Goal: Information Seeking & Learning: Check status

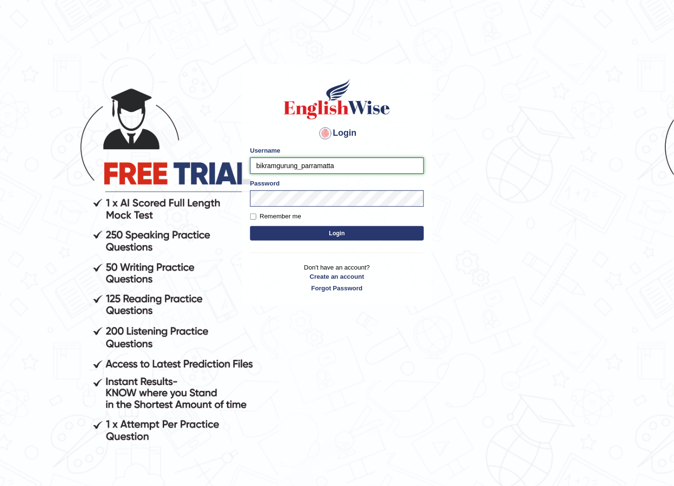
drag, startPoint x: 347, startPoint y: 162, endPoint x: 147, endPoint y: 150, distance: 200.3
click at [147, 150] on body "Login Please fix the following errors: Username bikramgurung_parramatta Passwor…" at bounding box center [337, 277] width 674 height 486
type input "abdul"
click at [250, 226] on button "Login" at bounding box center [337, 233] width 174 height 14
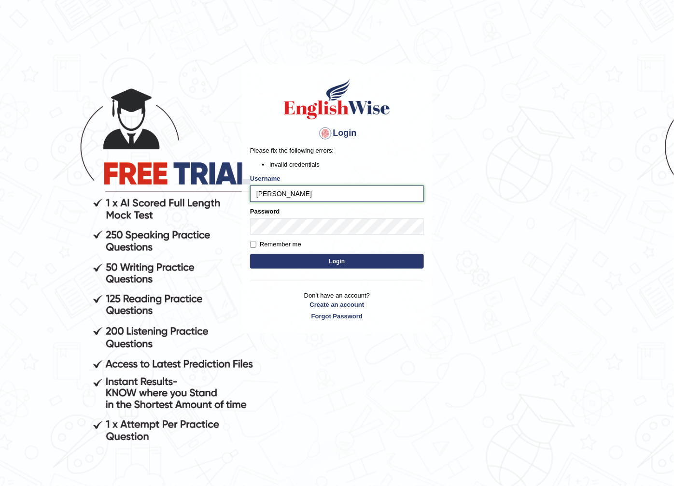
click at [286, 194] on input "[PERSON_NAME]" at bounding box center [337, 193] width 174 height 16
click at [245, 282] on div "Login Please fix the following errors: Invalid credentials Username abdul Passw…" at bounding box center [337, 199] width 190 height 270
click at [296, 187] on input "abdul" at bounding box center [337, 193] width 174 height 16
type input "abdulkhalid_parramatta"
click at [302, 261] on button "Login" at bounding box center [337, 261] width 174 height 14
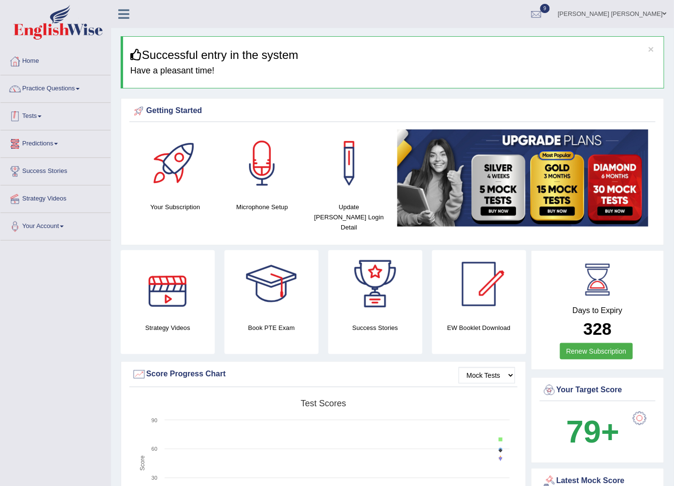
click at [29, 119] on link "Tests" at bounding box center [55, 115] width 110 height 24
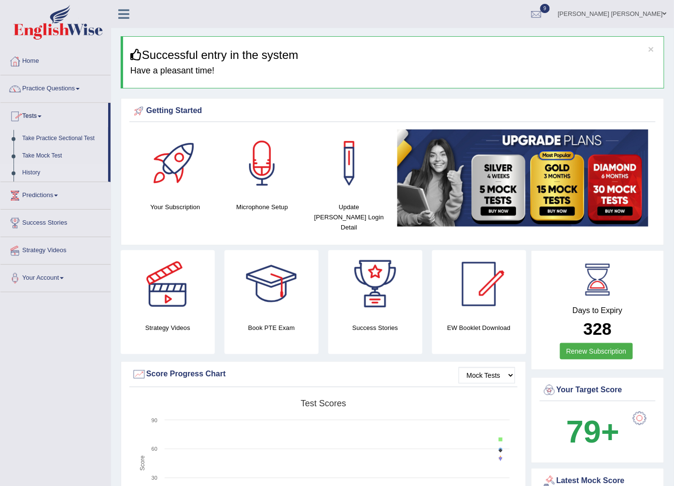
click at [29, 171] on link "History" at bounding box center [63, 172] width 90 height 17
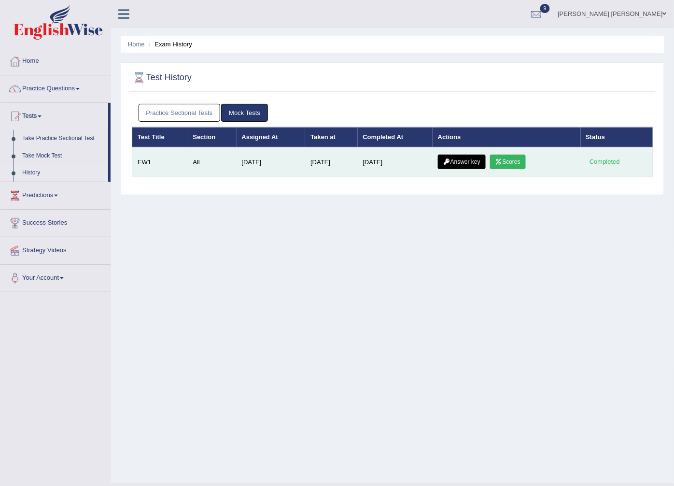
click at [504, 160] on link "Scores" at bounding box center [508, 162] width 36 height 14
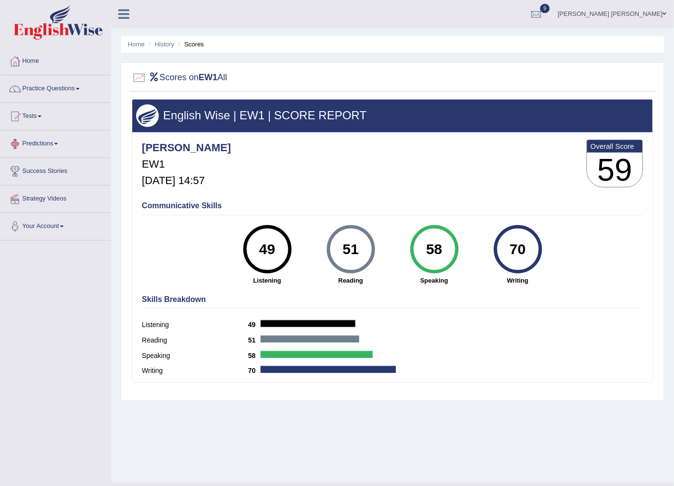
scroll to position [21, 0]
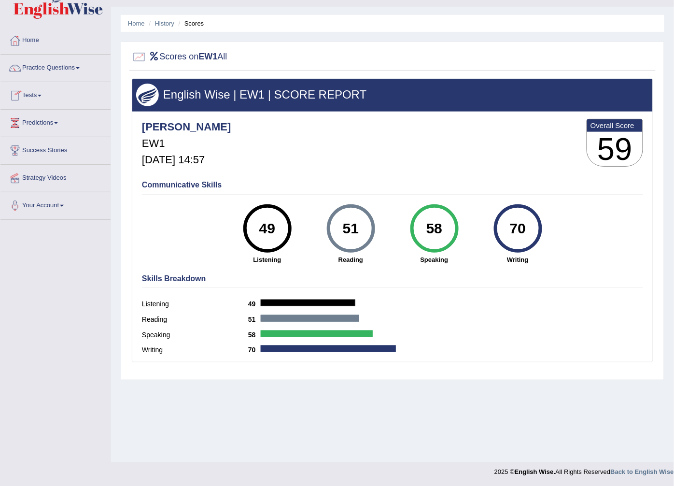
click at [30, 91] on link "Tests" at bounding box center [55, 94] width 110 height 24
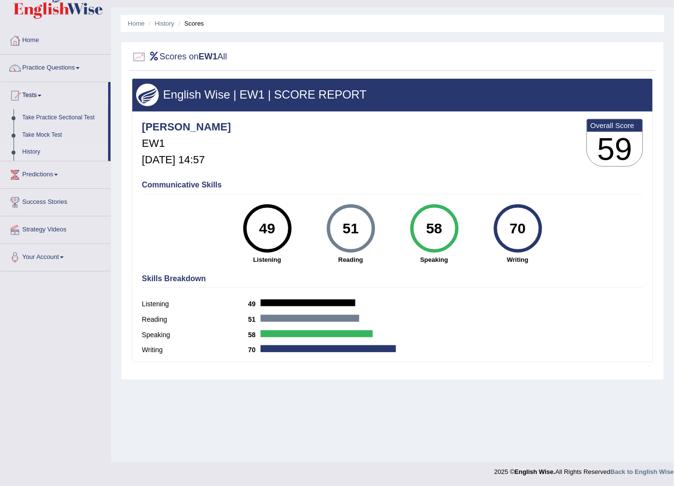
click at [35, 154] on link "History" at bounding box center [63, 151] width 90 height 17
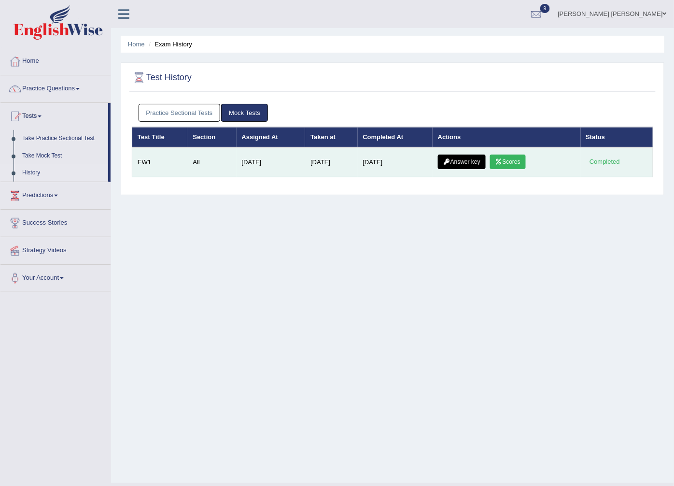
click at [513, 160] on link "Scores" at bounding box center [508, 162] width 36 height 14
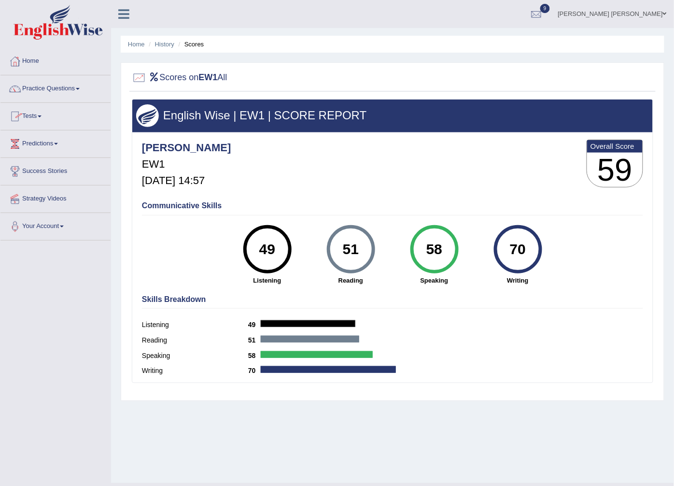
click at [37, 118] on link "Tests" at bounding box center [55, 115] width 110 height 24
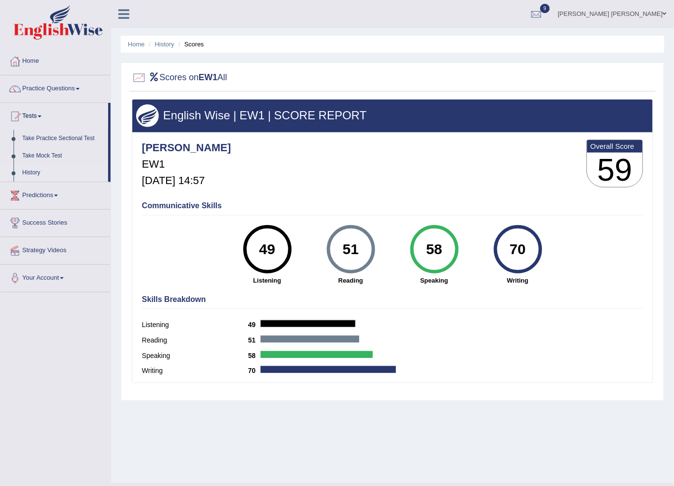
click at [33, 176] on link "History" at bounding box center [63, 172] width 90 height 17
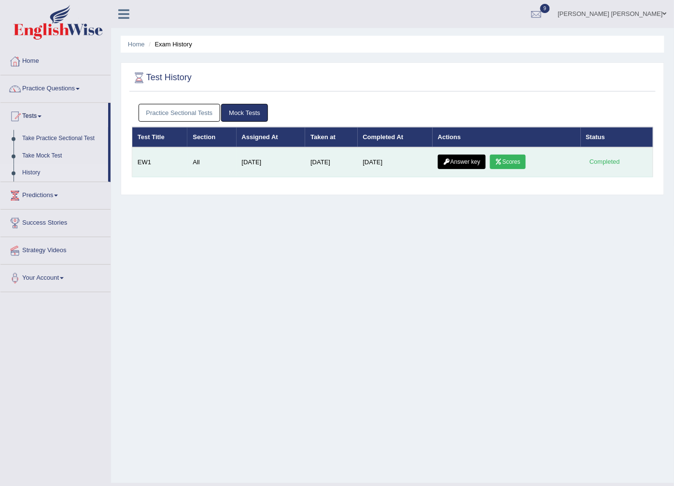
click at [443, 161] on icon at bounding box center [446, 162] width 7 height 6
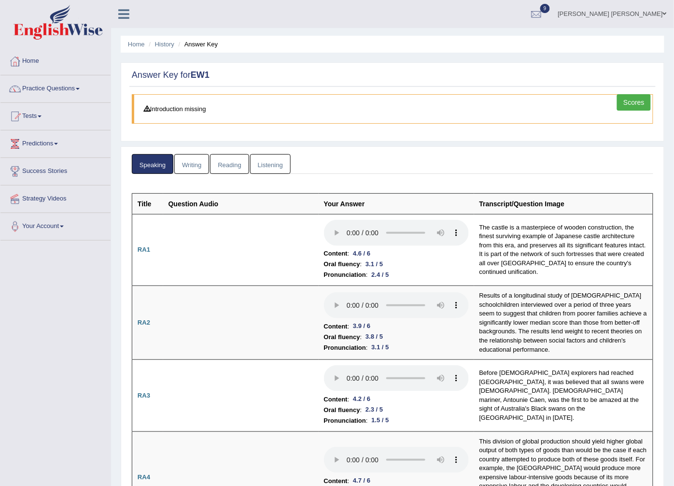
scroll to position [54, 0]
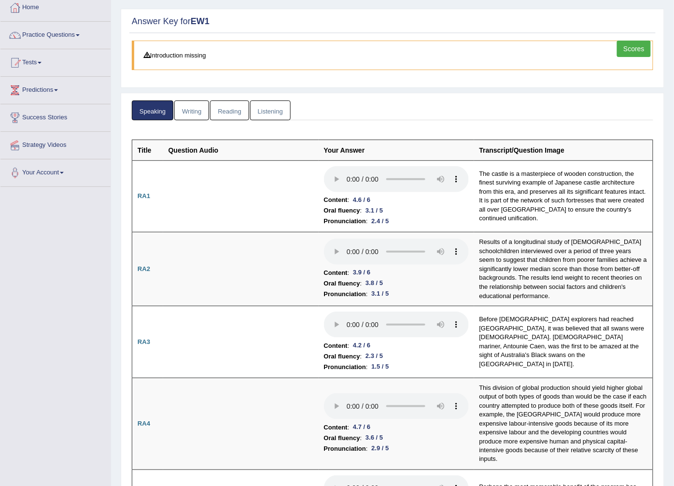
click at [195, 108] on link "Writing" at bounding box center [191, 110] width 35 height 20
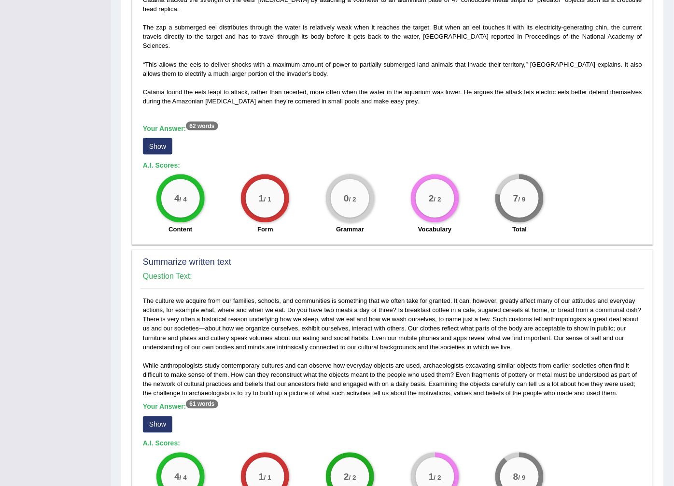
scroll to position [95, 0]
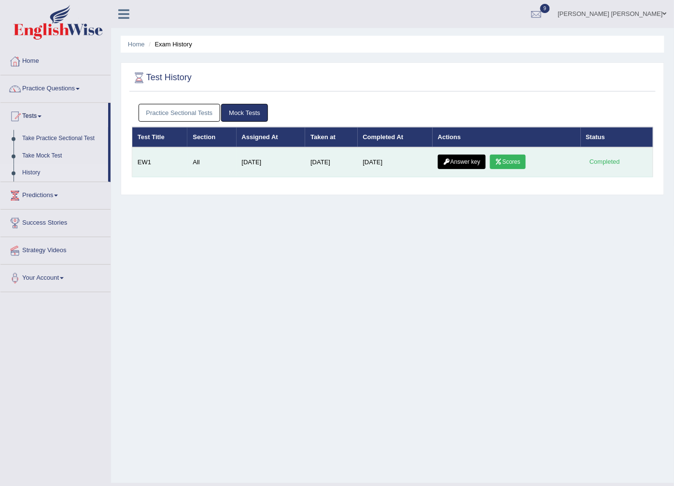
click at [461, 159] on link "Answer key" at bounding box center [462, 162] width 48 height 14
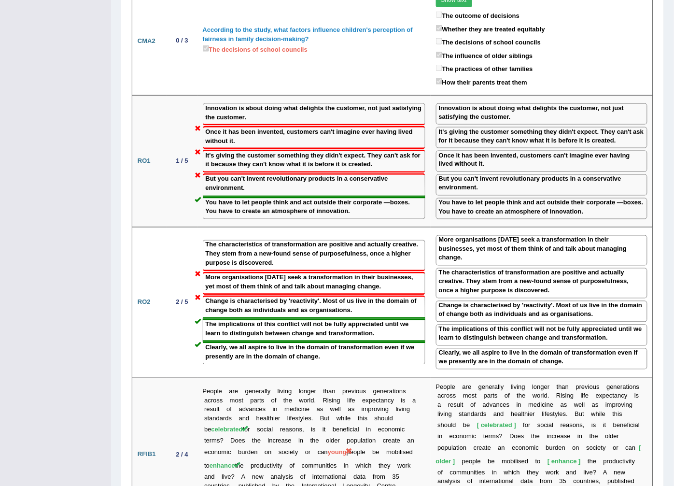
scroll to position [1186, 0]
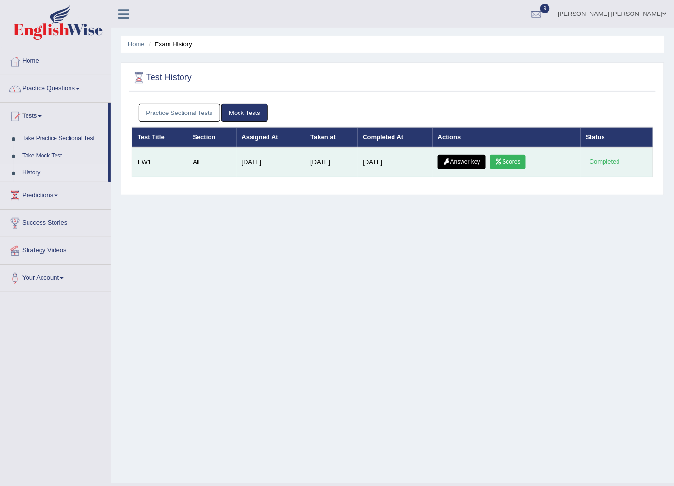
click at [448, 162] on icon at bounding box center [446, 162] width 7 height 6
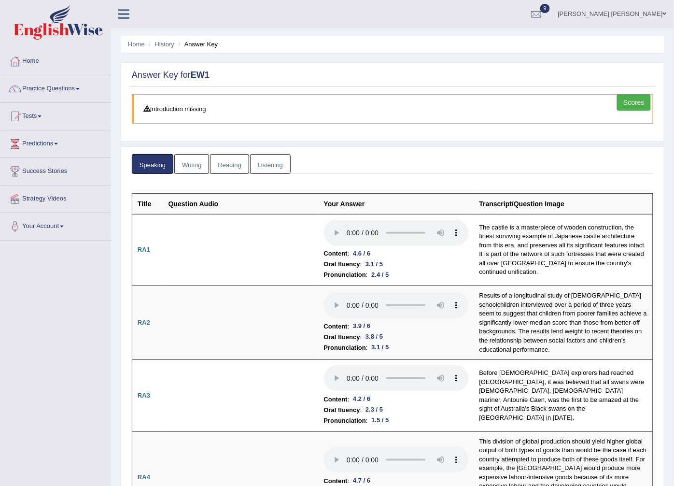
click at [269, 166] on link "Listening" at bounding box center [270, 164] width 41 height 20
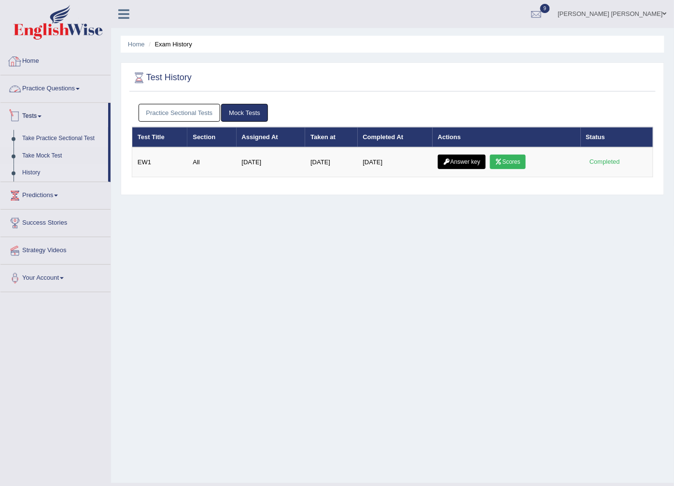
click at [47, 140] on link "Take Practice Sectional Test" at bounding box center [63, 138] width 90 height 17
click at [26, 172] on link "History" at bounding box center [63, 172] width 90 height 17
click at [208, 102] on div "Practice Sectional Tests Mock Tests" at bounding box center [392, 113] width 521 height 28
click at [196, 112] on link "Practice Sectional Tests" at bounding box center [180, 113] width 82 height 18
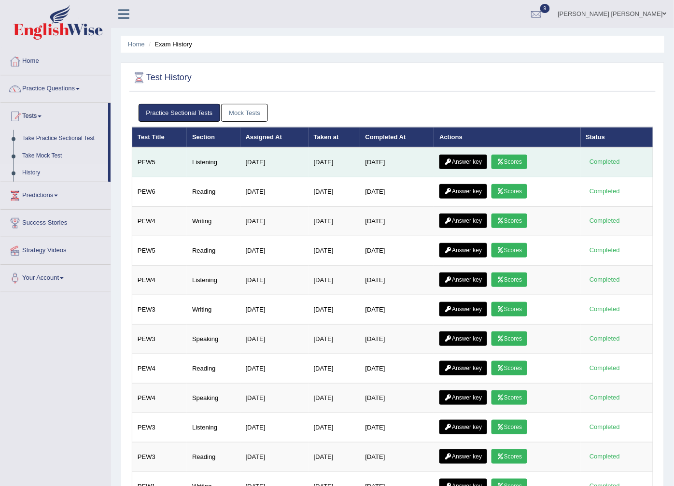
click at [455, 158] on link "Answer key" at bounding box center [463, 162] width 48 height 14
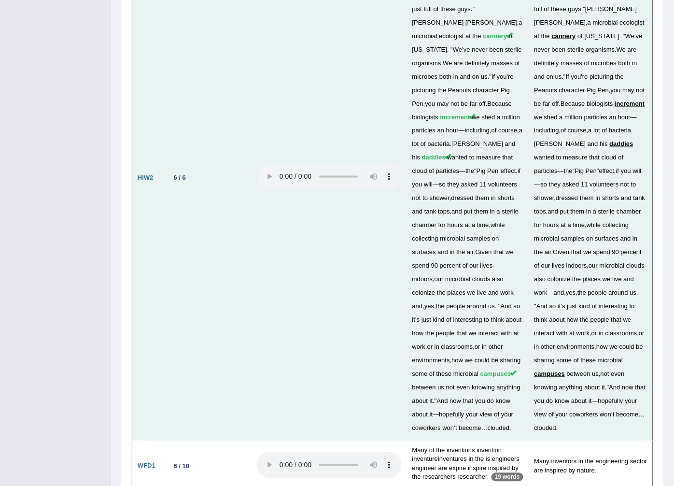
scroll to position [2414, 0]
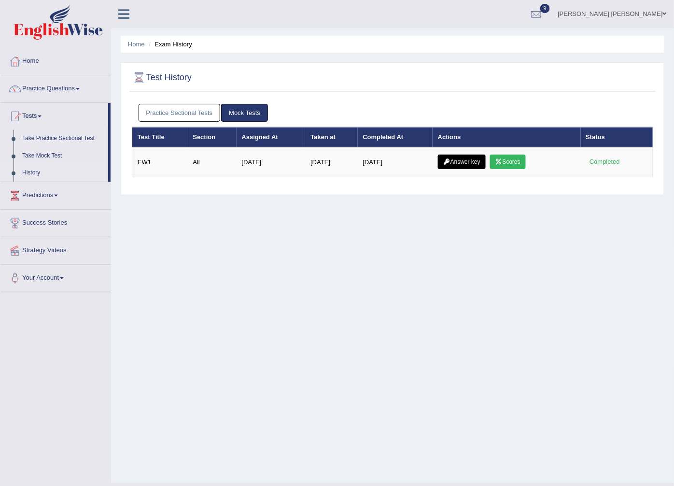
click at [168, 117] on link "Practice Sectional Tests" at bounding box center [180, 113] width 82 height 18
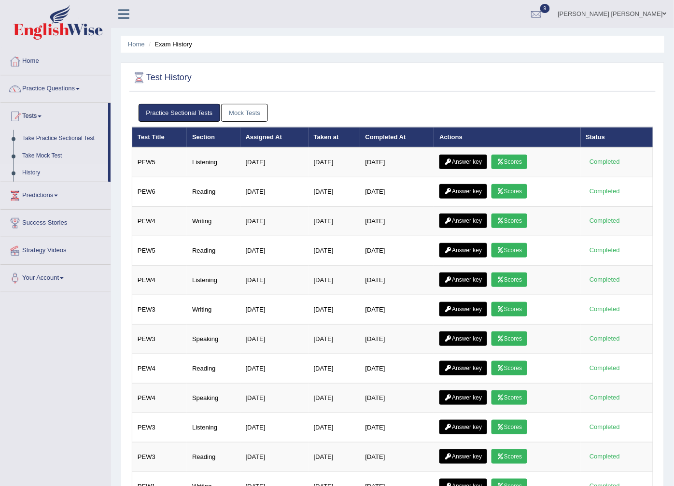
click at [235, 115] on link "Mock Tests" at bounding box center [244, 113] width 47 height 18
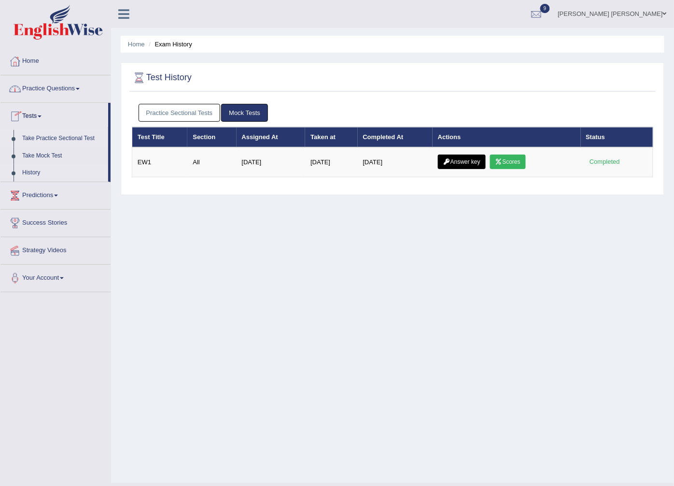
click at [39, 131] on link "Take Practice Sectional Test" at bounding box center [63, 138] width 90 height 17
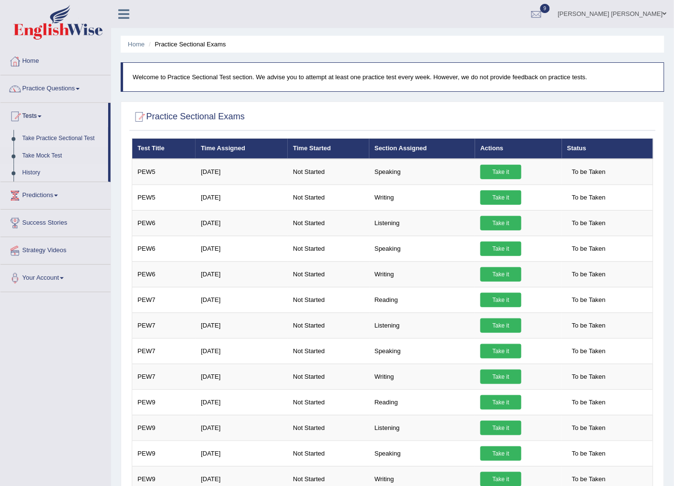
click at [32, 175] on link "History" at bounding box center [63, 172] width 90 height 17
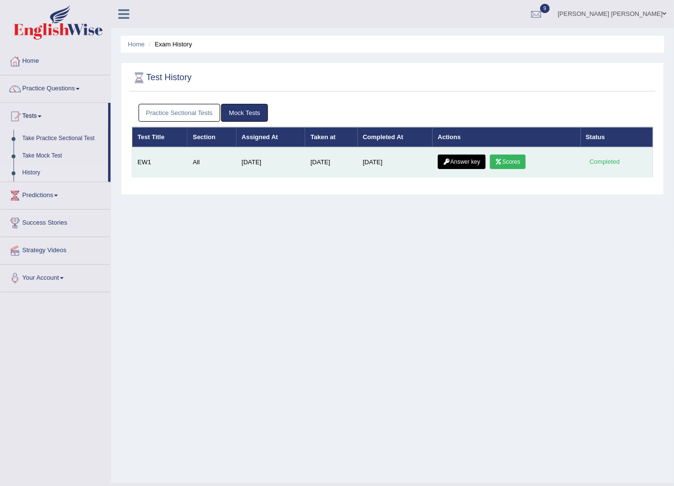
click at [465, 157] on link "Answer key" at bounding box center [462, 162] width 48 height 14
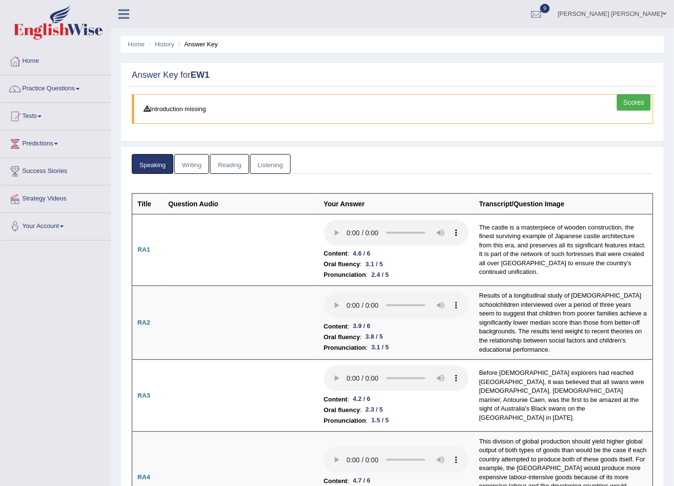
click at [190, 161] on link "Writing" at bounding box center [191, 164] width 35 height 20
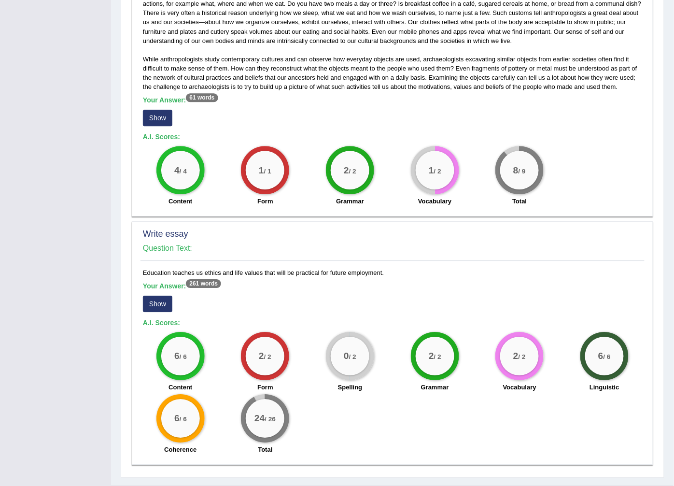
scroll to position [631, 0]
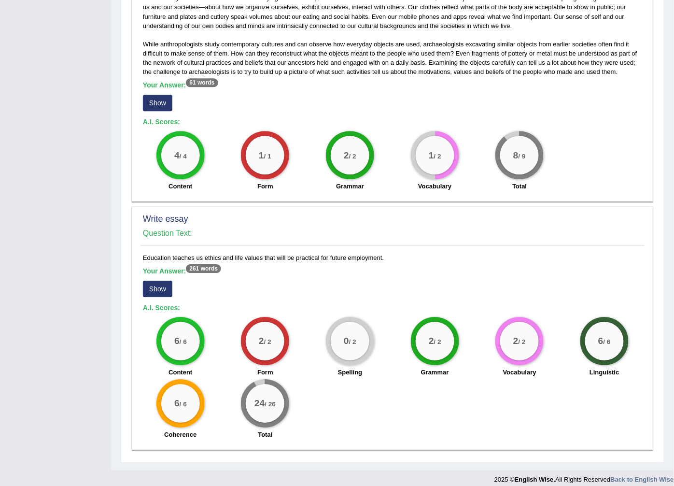
click at [154, 281] on button "Show" at bounding box center [157, 289] width 29 height 16
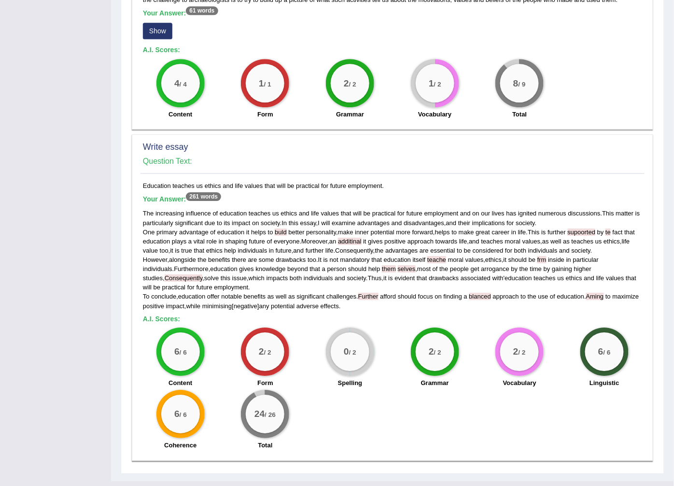
scroll to position [714, 0]
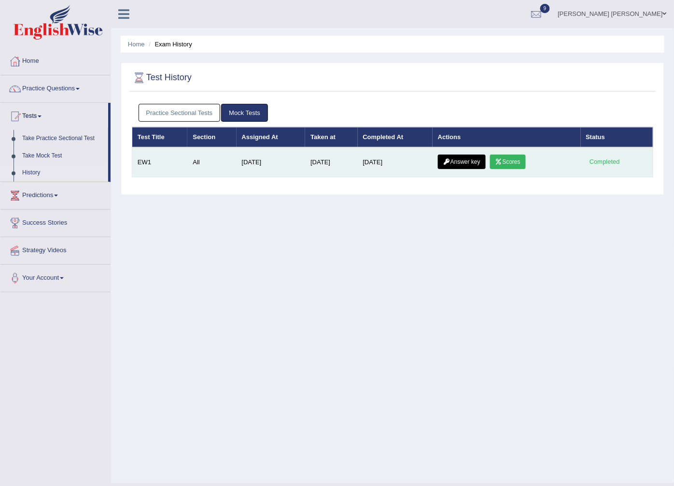
click at [453, 163] on link "Answer key" at bounding box center [462, 162] width 48 height 14
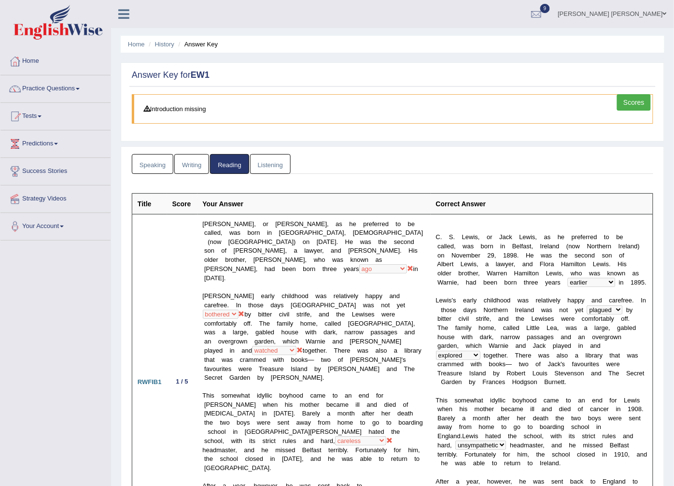
click at [277, 163] on link "Listening" at bounding box center [270, 164] width 41 height 20
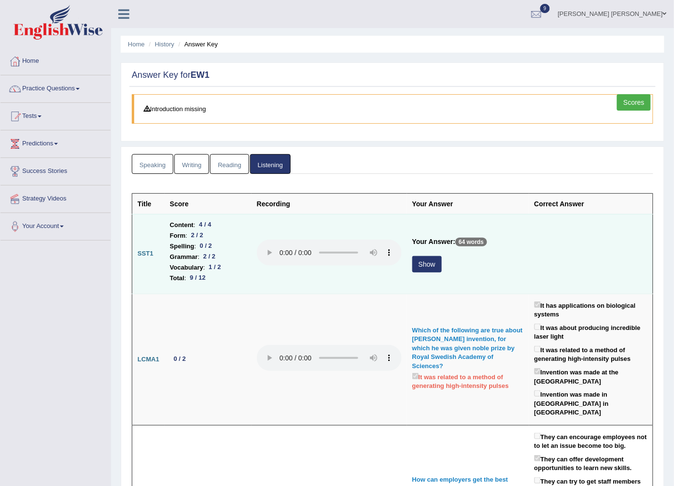
click at [408, 268] on td "Your Answer: 64 words Show" at bounding box center [468, 254] width 122 height 80
click at [421, 263] on button "Show" at bounding box center [426, 264] width 29 height 16
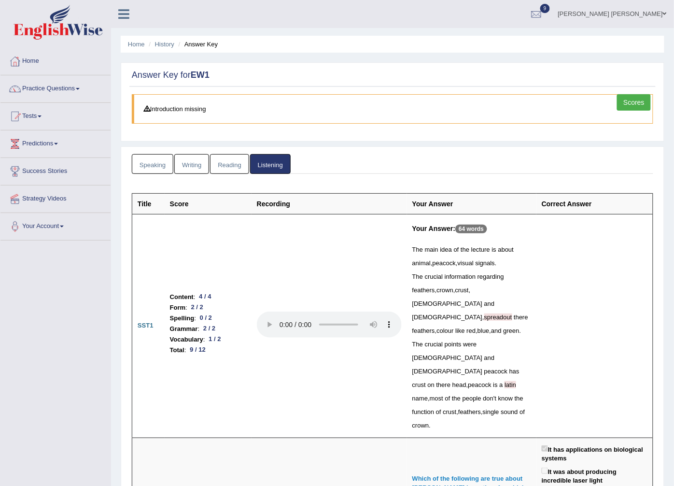
click at [663, 14] on span at bounding box center [665, 14] width 4 height 6
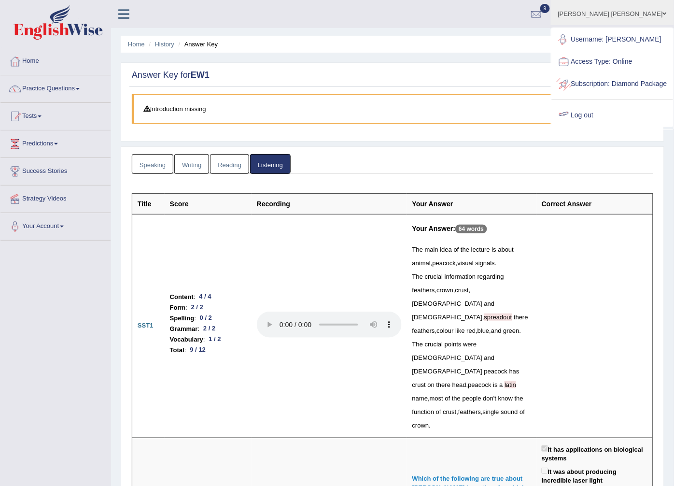
click at [599, 127] on link "Log out" at bounding box center [612, 115] width 121 height 22
